Goal: Task Accomplishment & Management: Manage account settings

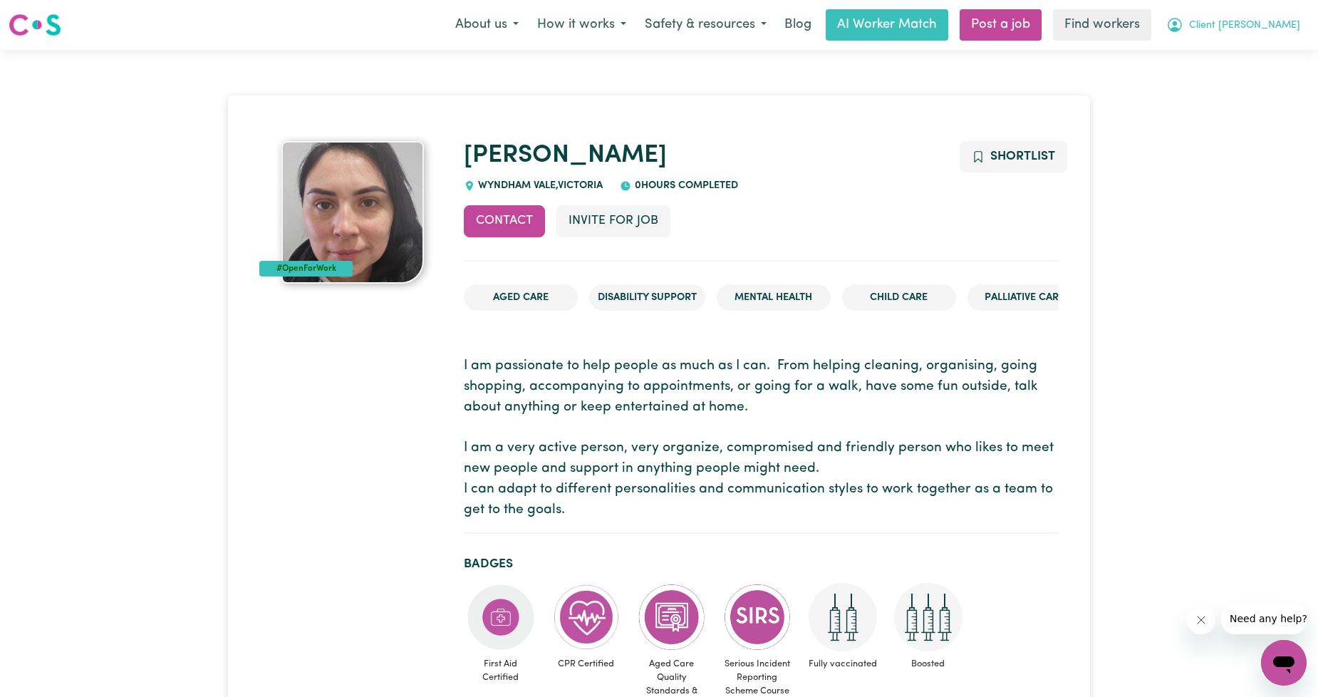
drag, startPoint x: 1306, startPoint y: 41, endPoint x: 1288, endPoint y: 24, distance: 25.2
click at [1304, 38] on nav "Menu About us How it works Safety & resources Blog AI Worker Match Post a job F…" at bounding box center [659, 25] width 1318 height 50
click at [1285, 23] on span "Client [PERSON_NAME]" at bounding box center [1244, 26] width 111 height 16
click at [1248, 83] on link "Logout" at bounding box center [1252, 81] width 113 height 27
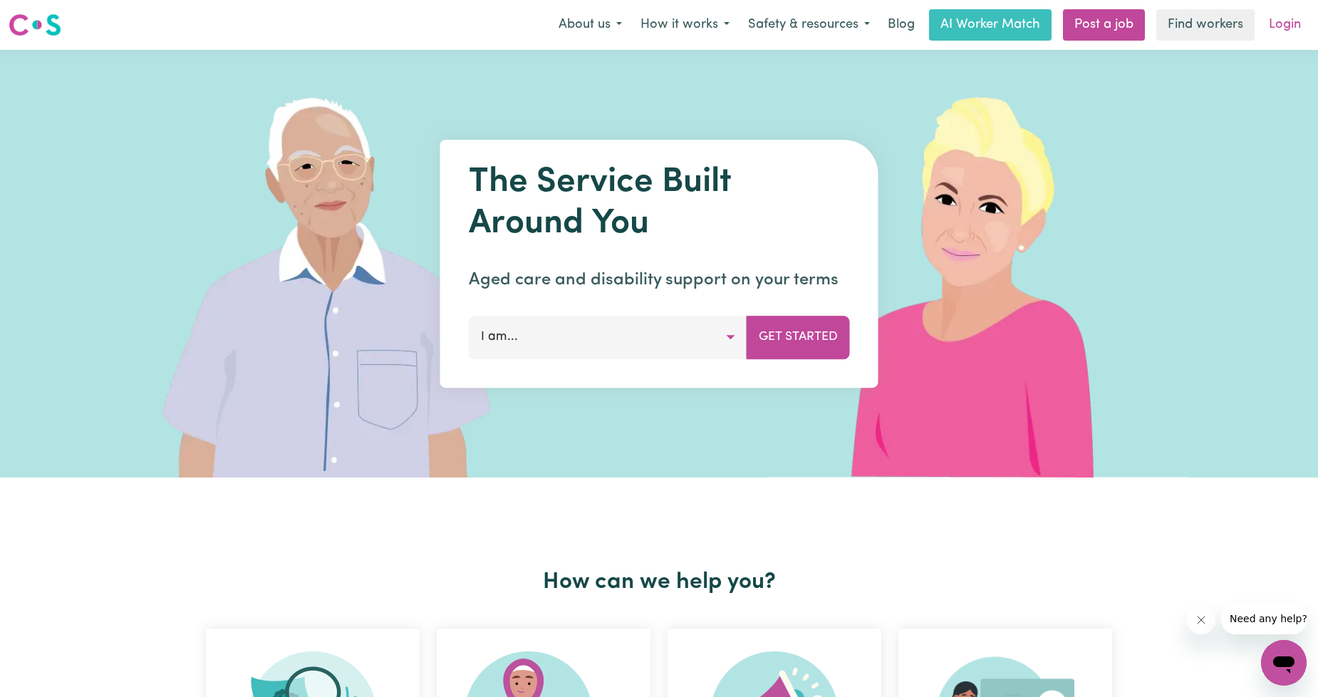
click at [1276, 36] on link "Login" at bounding box center [1284, 24] width 49 height 31
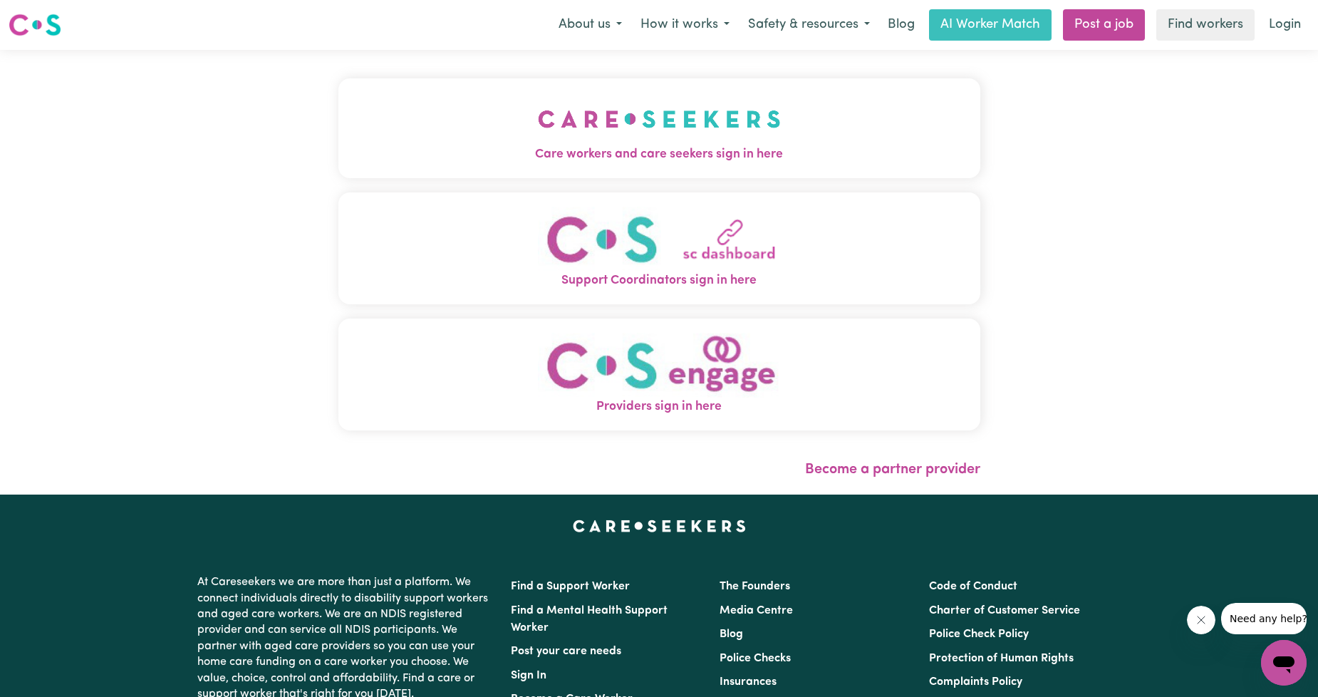
click at [587, 81] on button "Care workers and care seekers sign in here" at bounding box center [659, 128] width 642 height 100
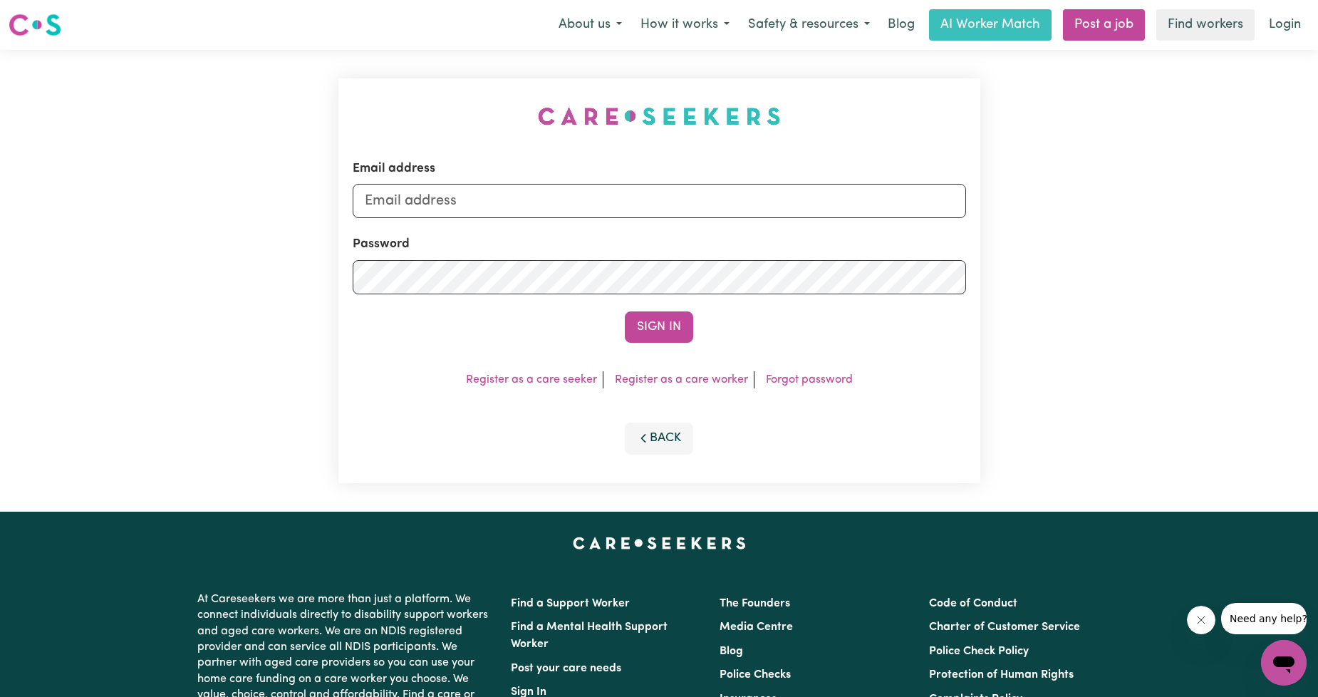
drag, startPoint x: 561, startPoint y: 135, endPoint x: 566, endPoint y: 158, distance: 23.2
click at [561, 135] on div "Email address Password Sign In Register as a care seeker Register as a care wor…" at bounding box center [659, 281] width 659 height 462
click at [574, 175] on div "Email address" at bounding box center [659, 189] width 613 height 58
click at [564, 198] on input "Email address" at bounding box center [659, 201] width 613 height 34
drag, startPoint x: 436, startPoint y: 197, endPoint x: 938, endPoint y: 200, distance: 502.2
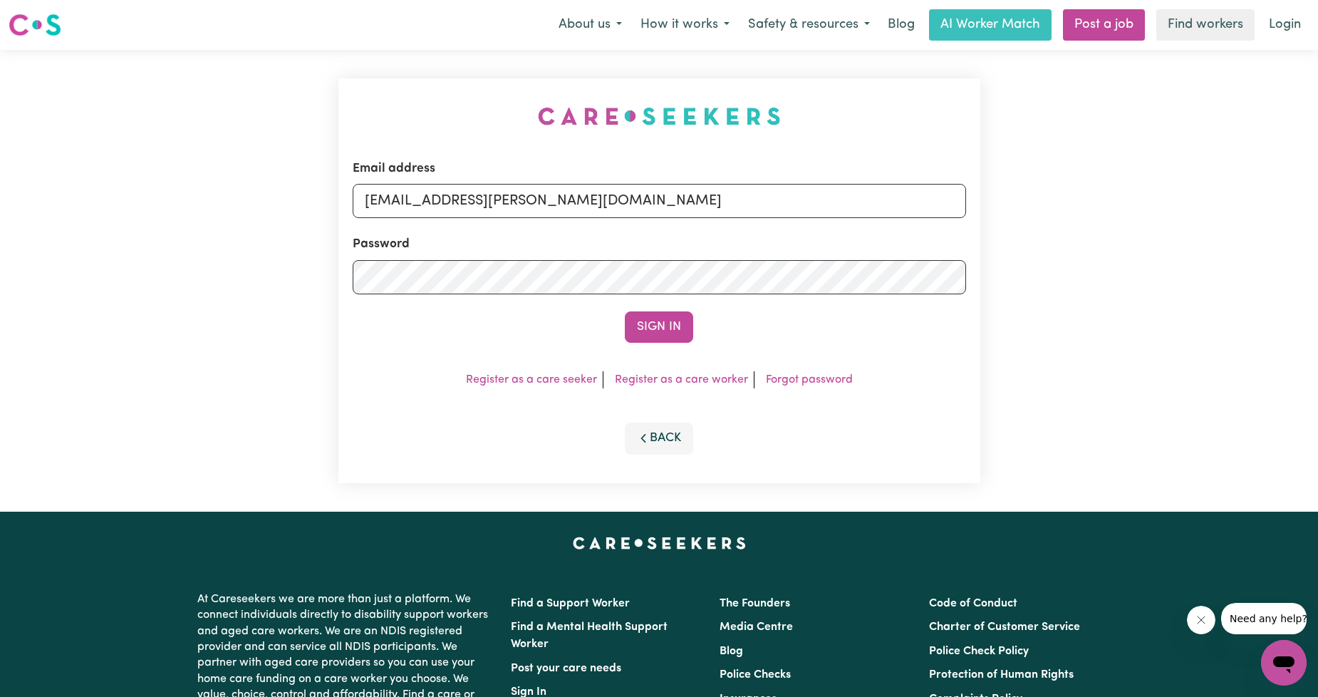
click at [941, 200] on input "[EMAIL_ADDRESS][PERSON_NAME][DOMAIN_NAME]" at bounding box center [659, 201] width 613 height 34
type input "[EMAIL_ADDRESS][DOMAIN_NAME]"
click at [653, 322] on button "Sign In" at bounding box center [659, 326] width 68 height 31
